Goal: Task Accomplishment & Management: Use online tool/utility

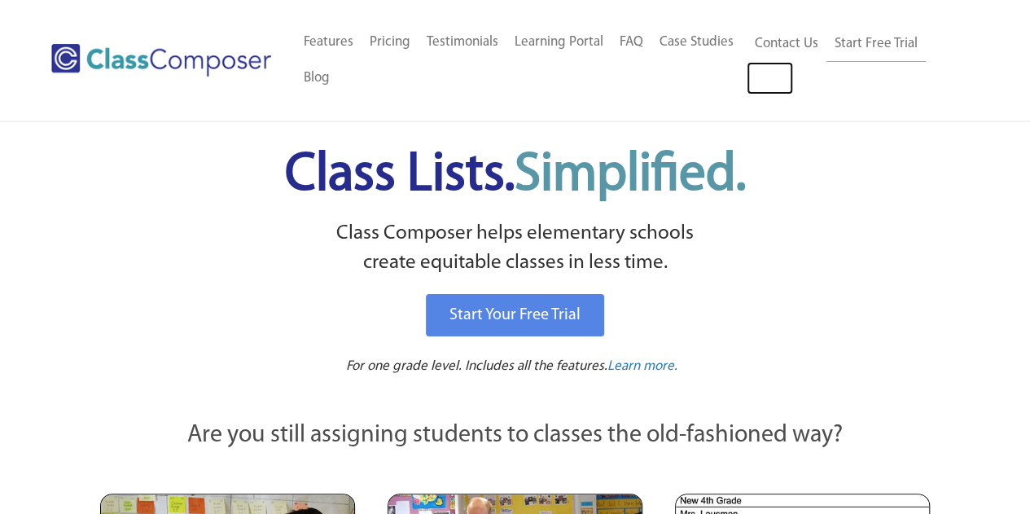
click at [768, 85] on link "Log In" at bounding box center [769, 78] width 46 height 33
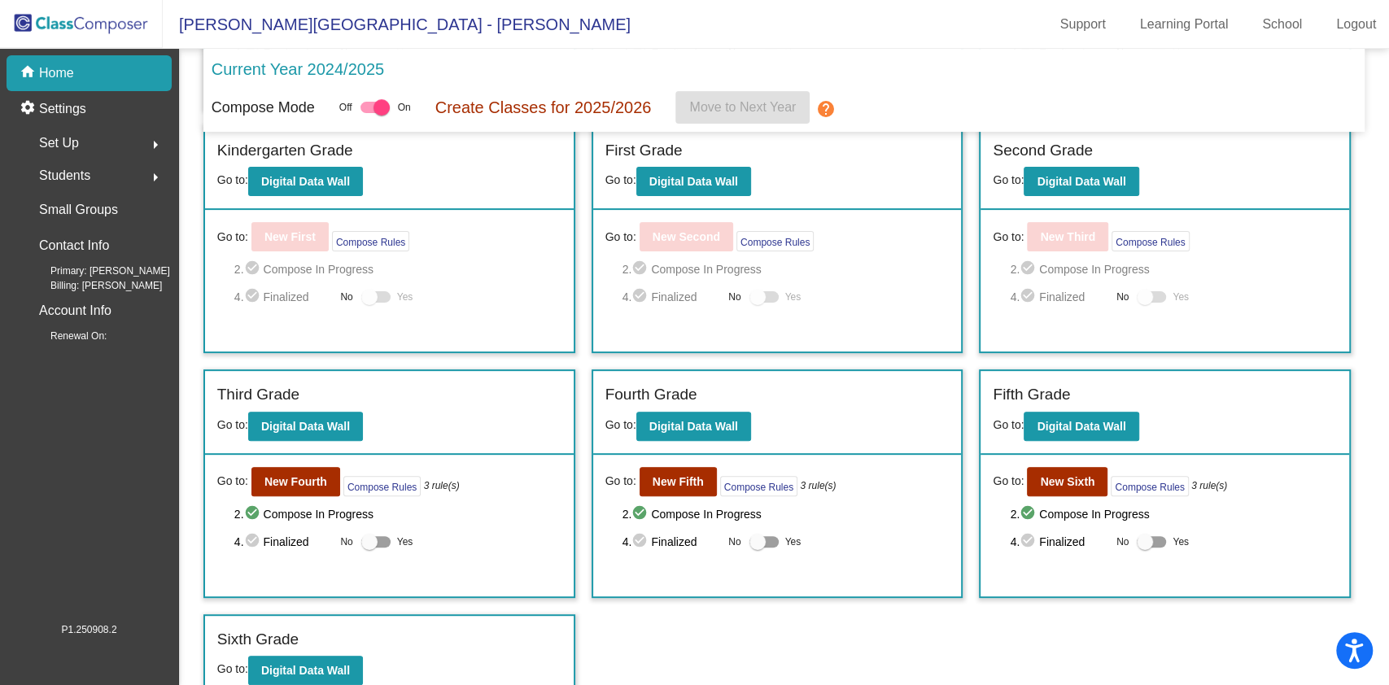
scroll to position [273, 0]
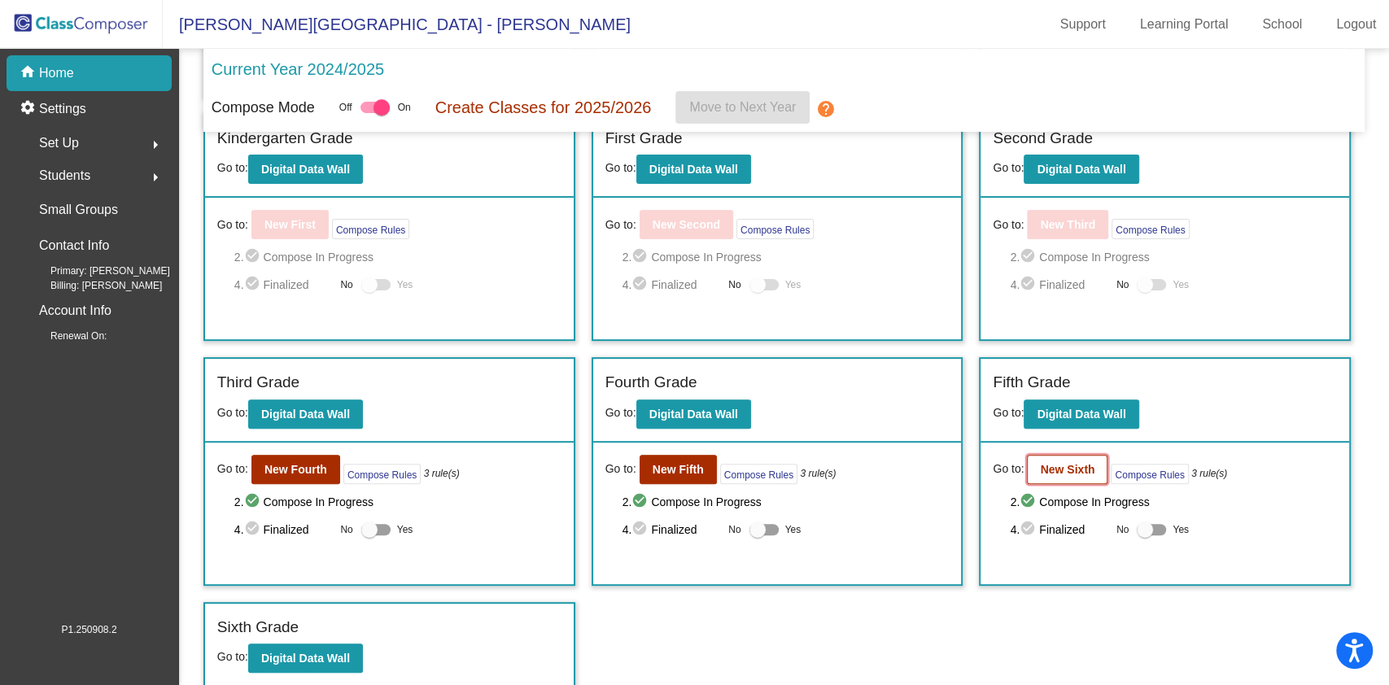
click at [1044, 469] on b "New Sixth" at bounding box center [1067, 469] width 55 height 13
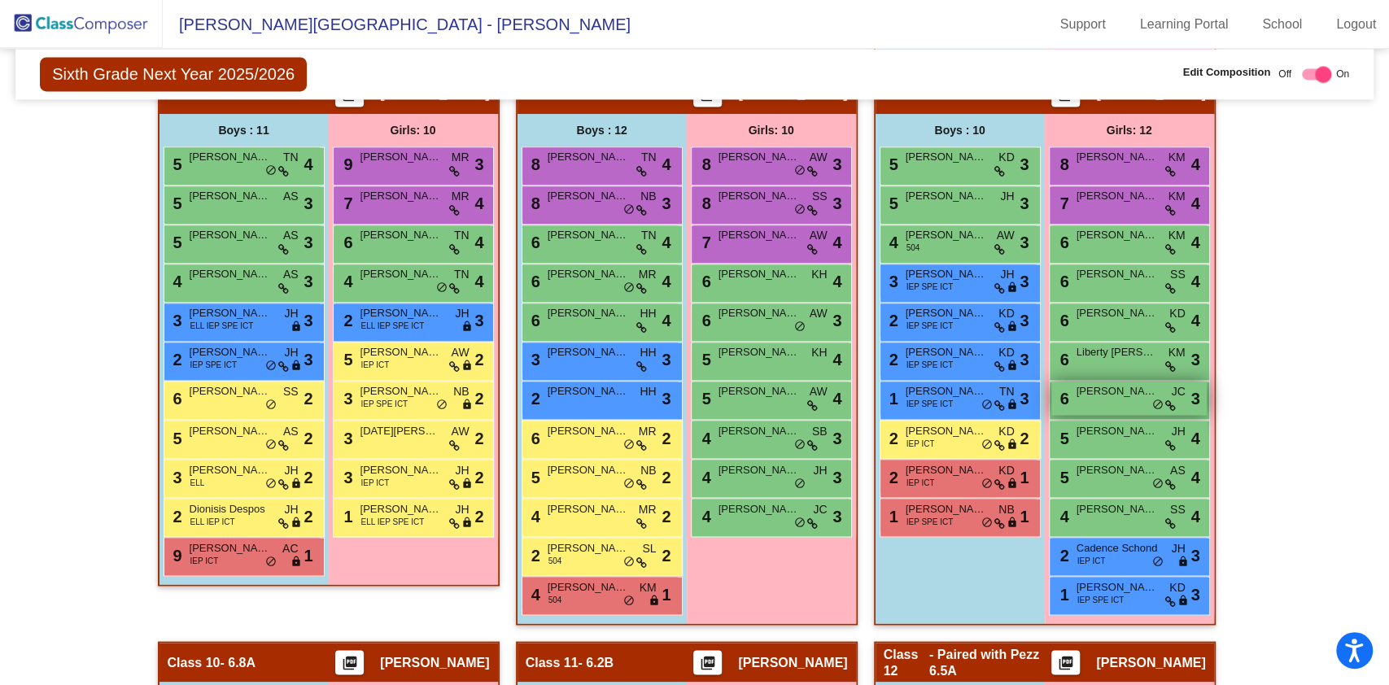
scroll to position [1745, 0]
